Goal: Transaction & Acquisition: Purchase product/service

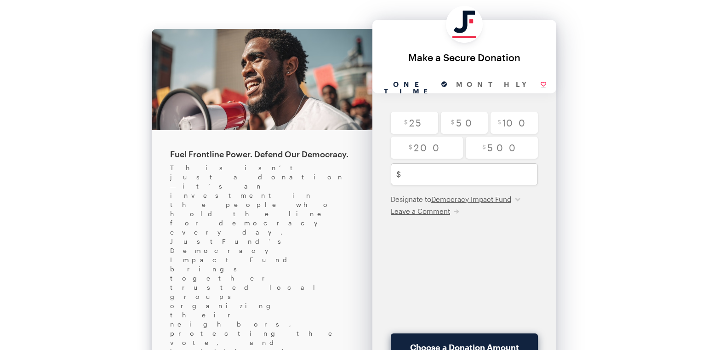
scroll to position [19, 0]
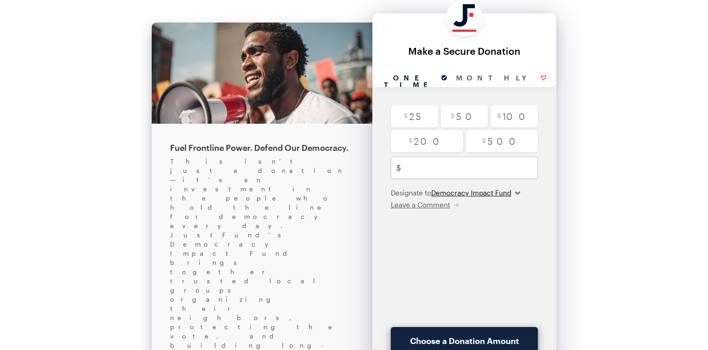
click at [519, 192] on select "Democracy Impact Fund" at bounding box center [475, 192] width 89 height 9
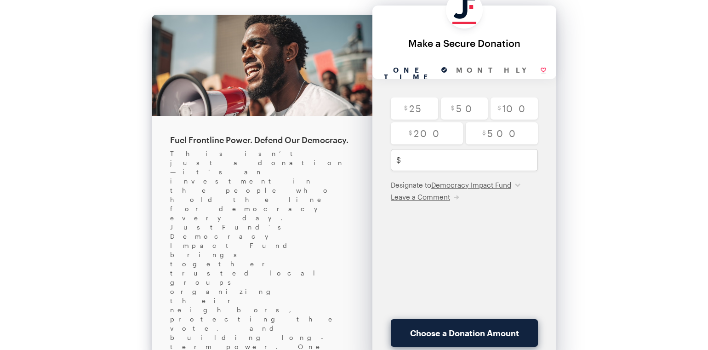
scroll to position [42, 0]
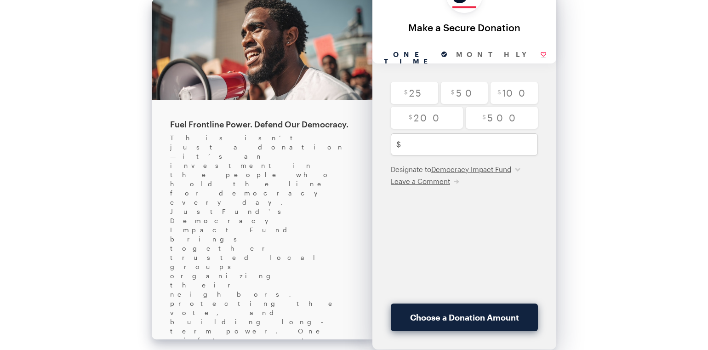
drag, startPoint x: 313, startPoint y: 261, endPoint x: 165, endPoint y: 242, distance: 149.8
copy div "If you are interested in contributing a larger amount or are interested in cont…"
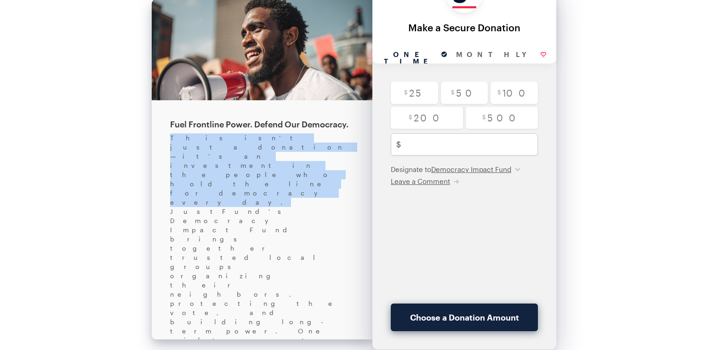
drag, startPoint x: 300, startPoint y: 148, endPoint x: 159, endPoint y: 141, distance: 141.8
copy div "This isn’t just a donation—it’s an investment in the people who hold the line f…"
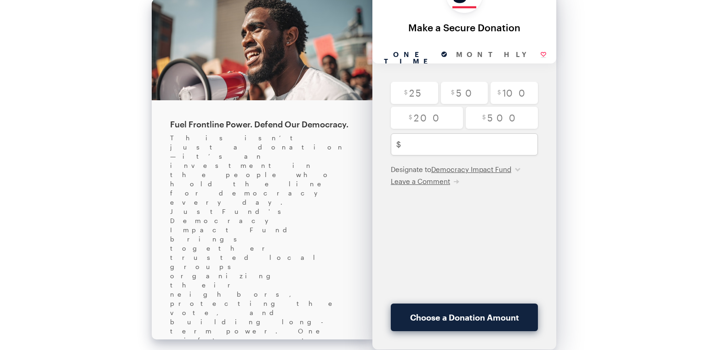
drag, startPoint x: 322, startPoint y: 224, endPoint x: 160, endPoint y: 206, distance: 162.9
copy div "Your contribution will be made to JustFund, which will ultimately disburse the …"
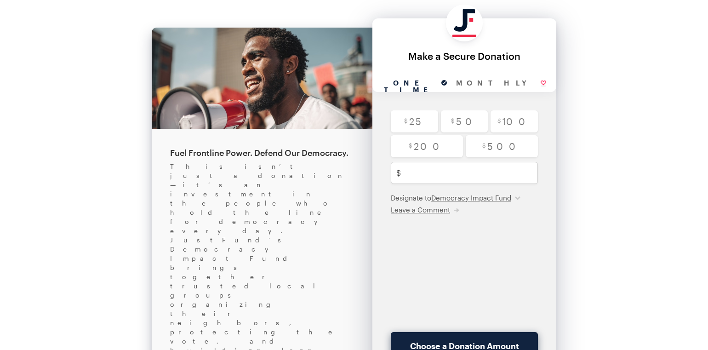
scroll to position [0, 0]
